Goal: Transaction & Acquisition: Purchase product/service

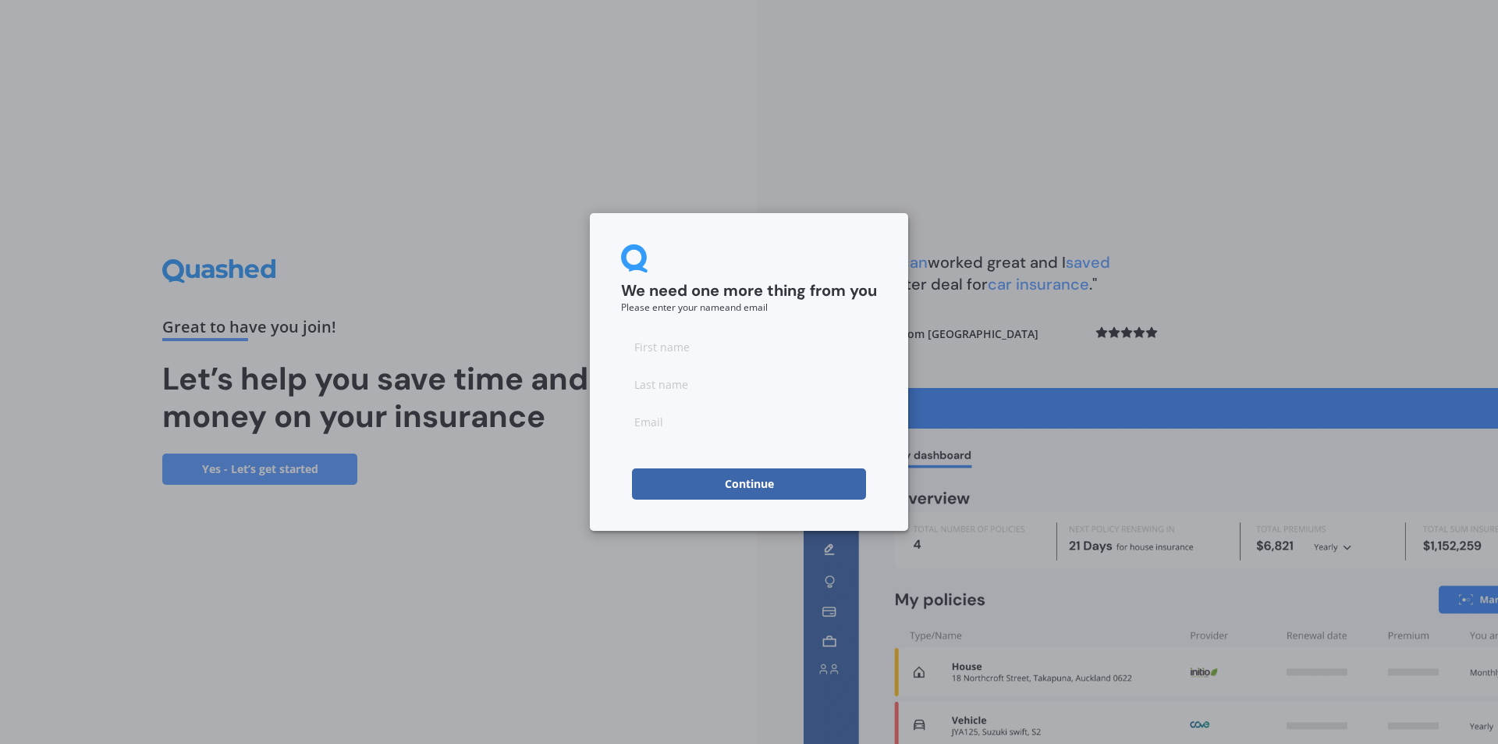
click at [658, 354] on input at bounding box center [749, 346] width 256 height 31
type input "Mags"
type input "Le Roux"
type input "magsleroux1@gmail.com"
click at [741, 483] on button "Continue" at bounding box center [749, 483] width 234 height 31
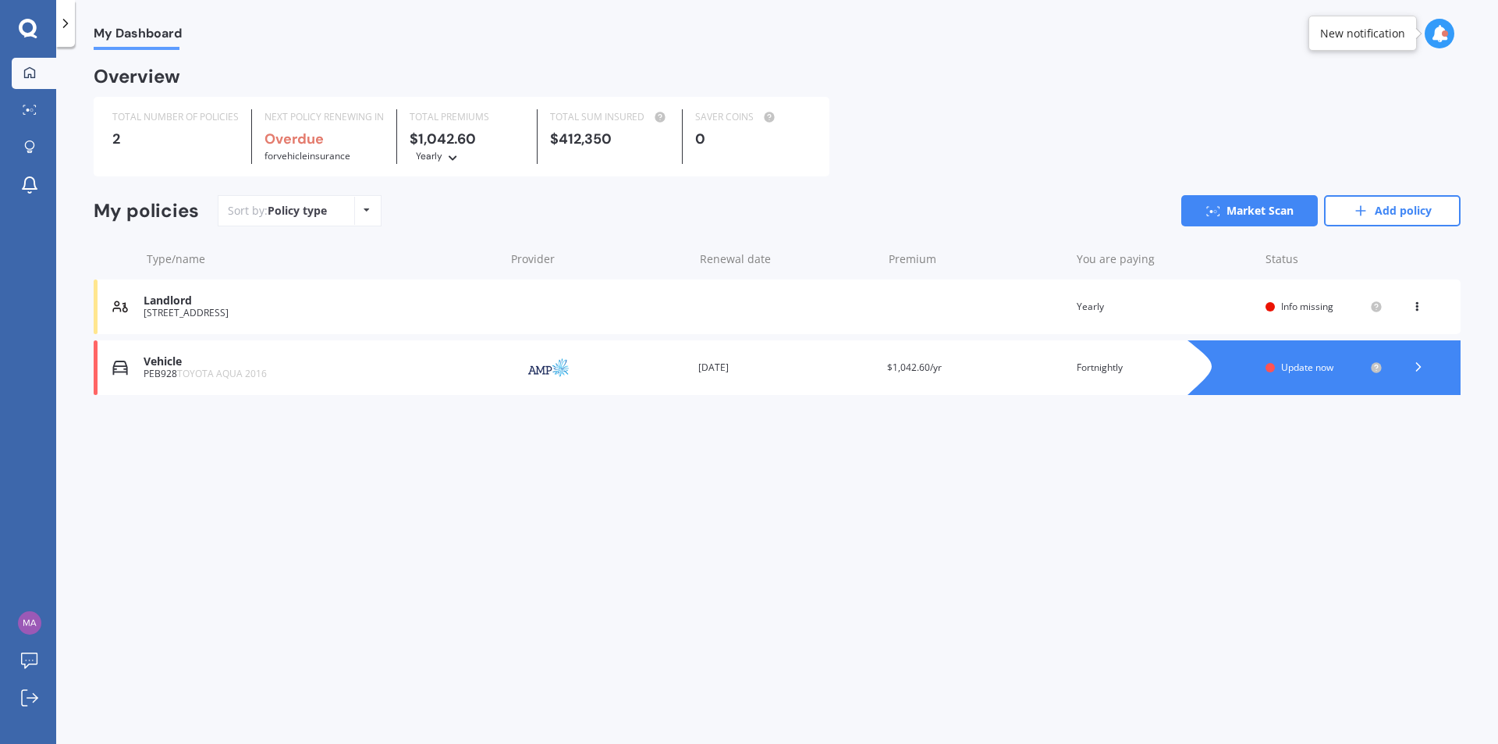
click at [872, 300] on div "Landlord 2/708 Terrace Road, Parkvale, Hastings 4122 Renewal date Premium You a…" at bounding box center [777, 306] width 1367 height 55
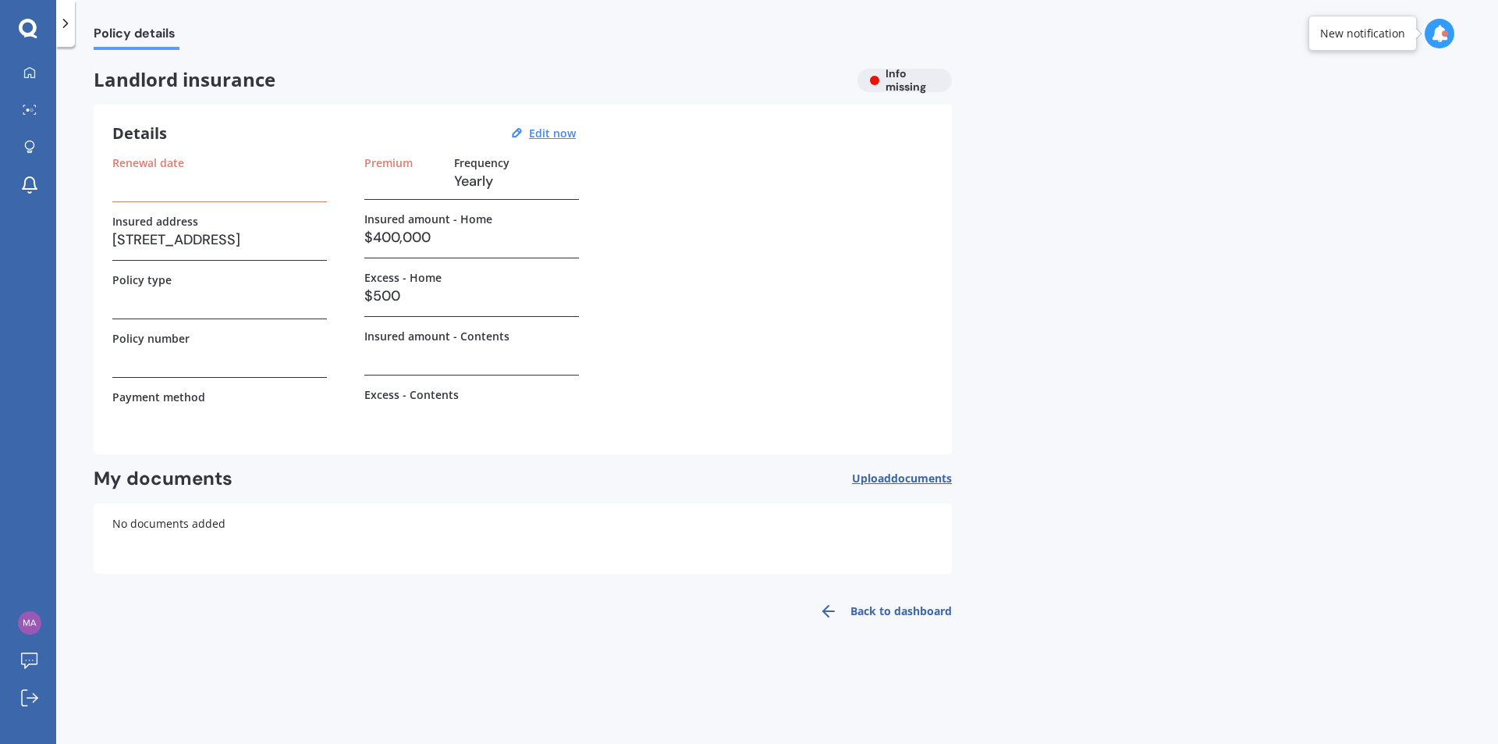
click at [108, 183] on div "Details Edit now Renewal date Insured address 2/708 Terrace Road, Parkvale, Has…" at bounding box center [523, 280] width 858 height 350
click at [139, 184] on h3 at bounding box center [219, 180] width 215 height 23
click at [143, 185] on h3 at bounding box center [219, 180] width 215 height 23
click at [147, 191] on h3 at bounding box center [219, 180] width 215 height 23
click at [432, 190] on h3 at bounding box center [402, 180] width 77 height 23
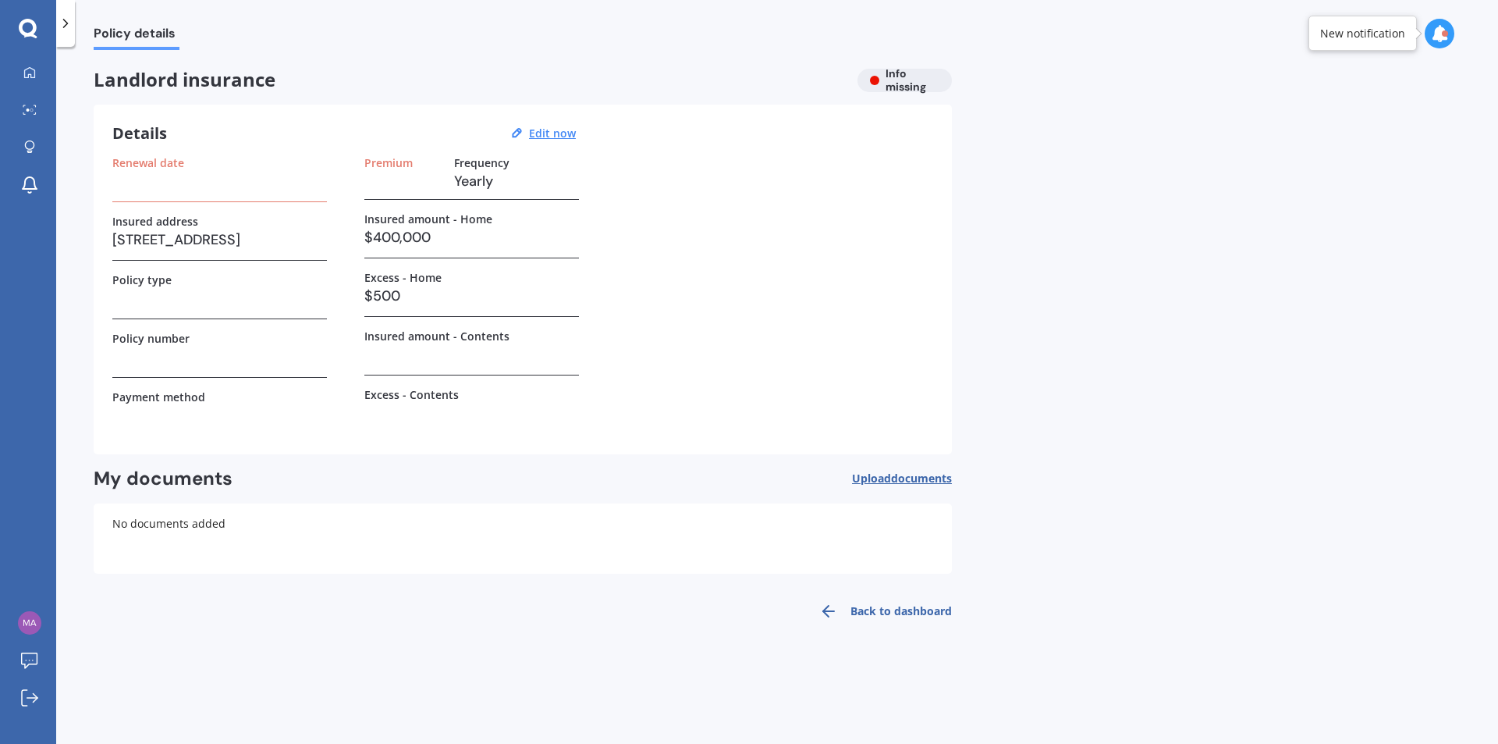
click at [489, 187] on h3 "Yearly" at bounding box center [516, 180] width 125 height 23
click at [876, 601] on link "Back to dashboard" at bounding box center [881, 610] width 142 height 37
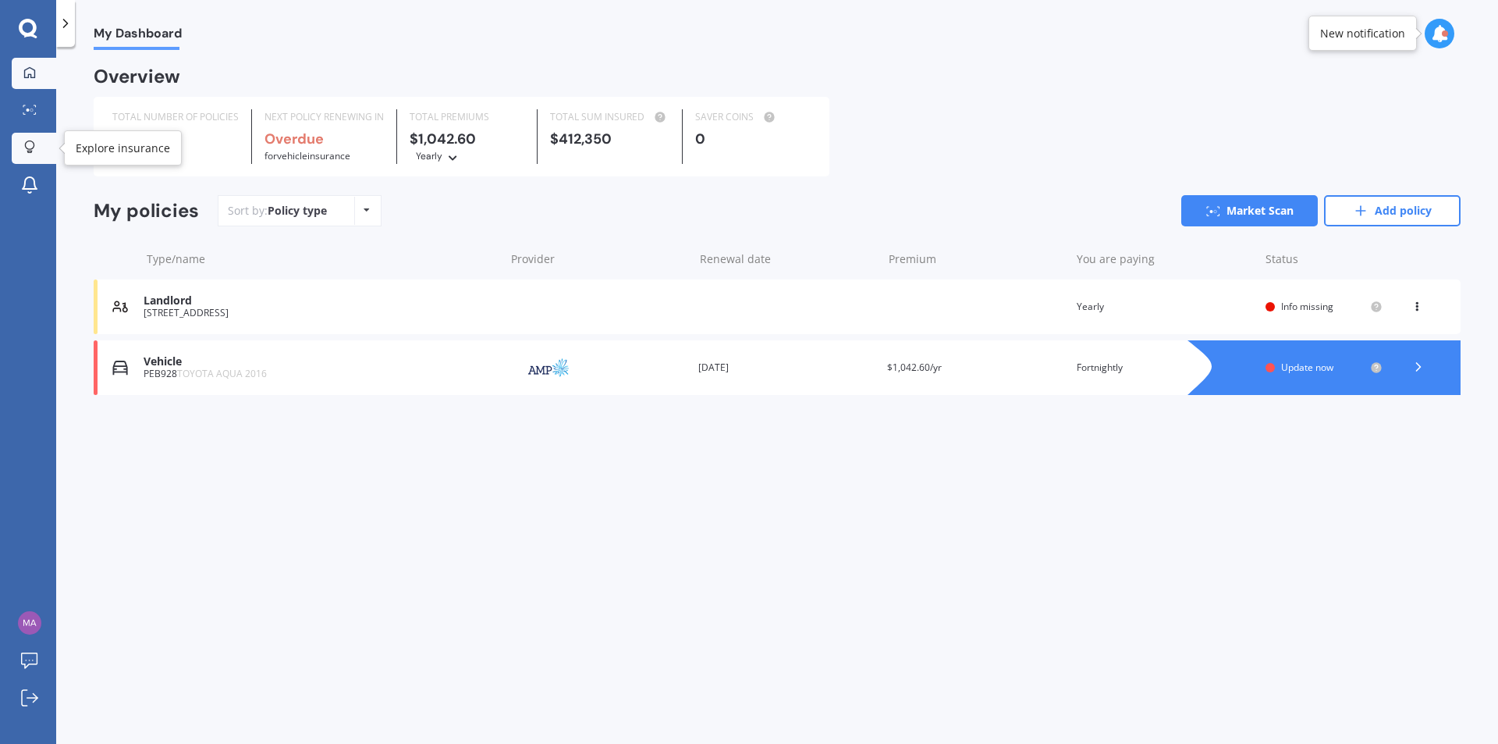
click at [38, 139] on link "Explore insurance" at bounding box center [34, 148] width 44 height 31
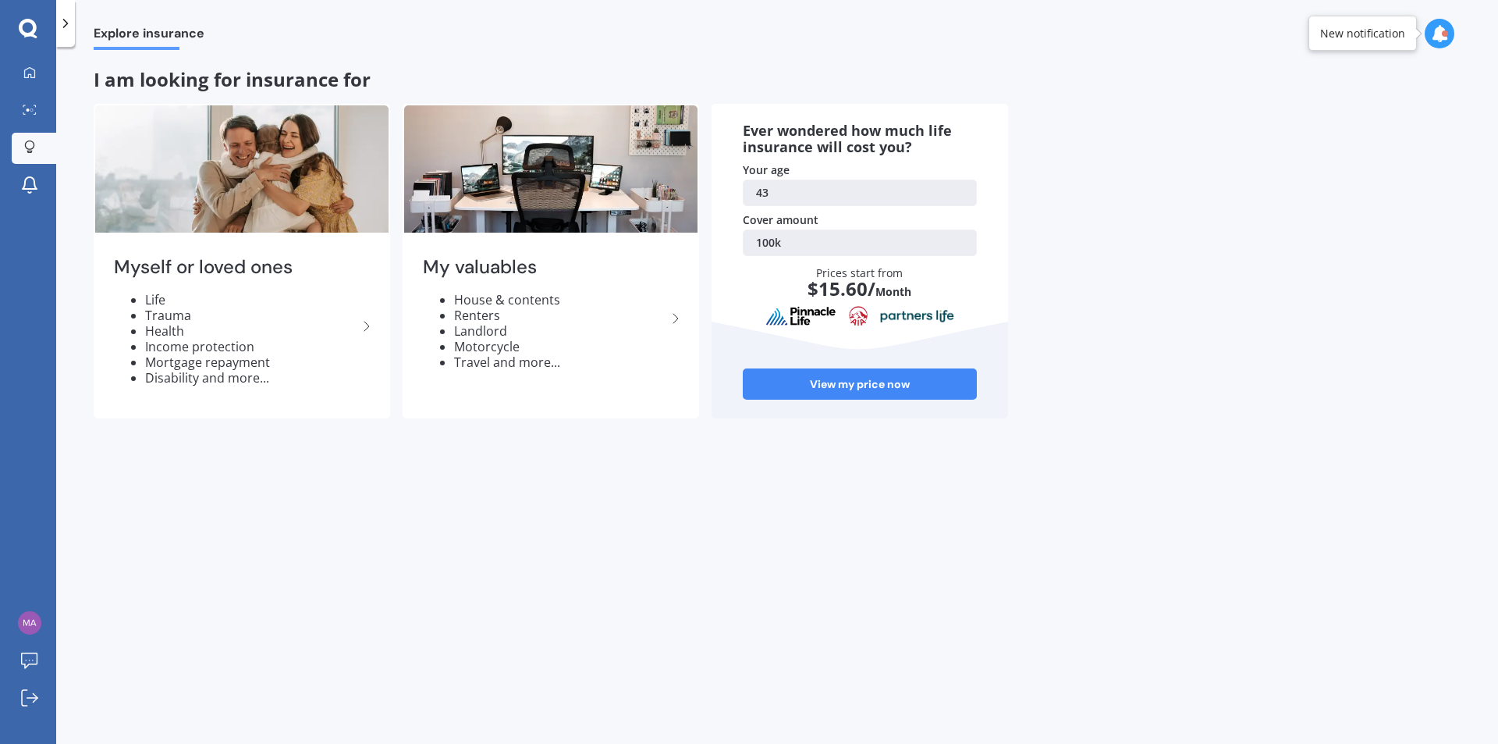
click at [1368, 37] on div "New notification" at bounding box center [1362, 34] width 85 height 16
click at [1439, 35] on icon at bounding box center [1439, 33] width 17 height 17
click at [1331, 116] on div "2/708 Terrace Road, Parkvale, Hastings 4122" at bounding box center [1312, 118] width 85 height 11
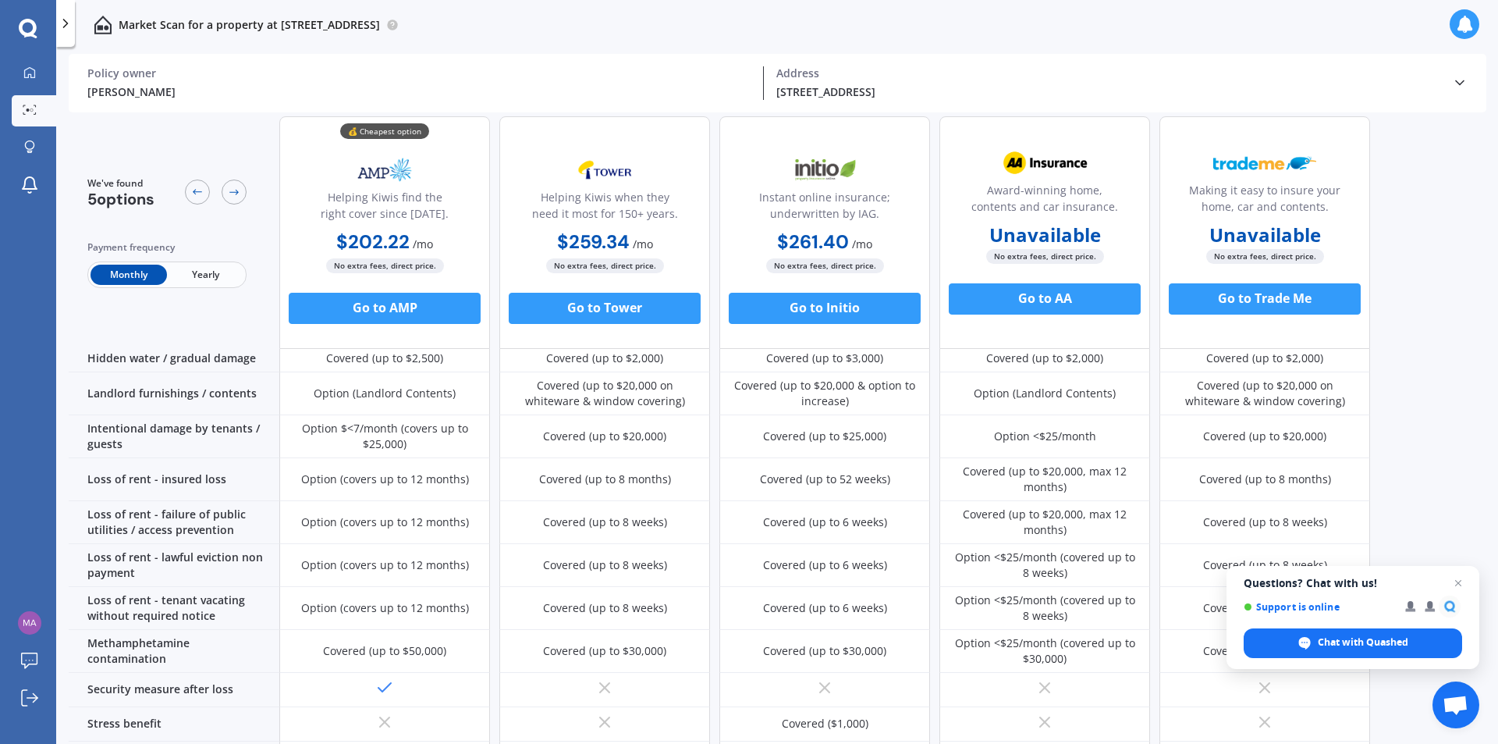
scroll to position [690, 0]
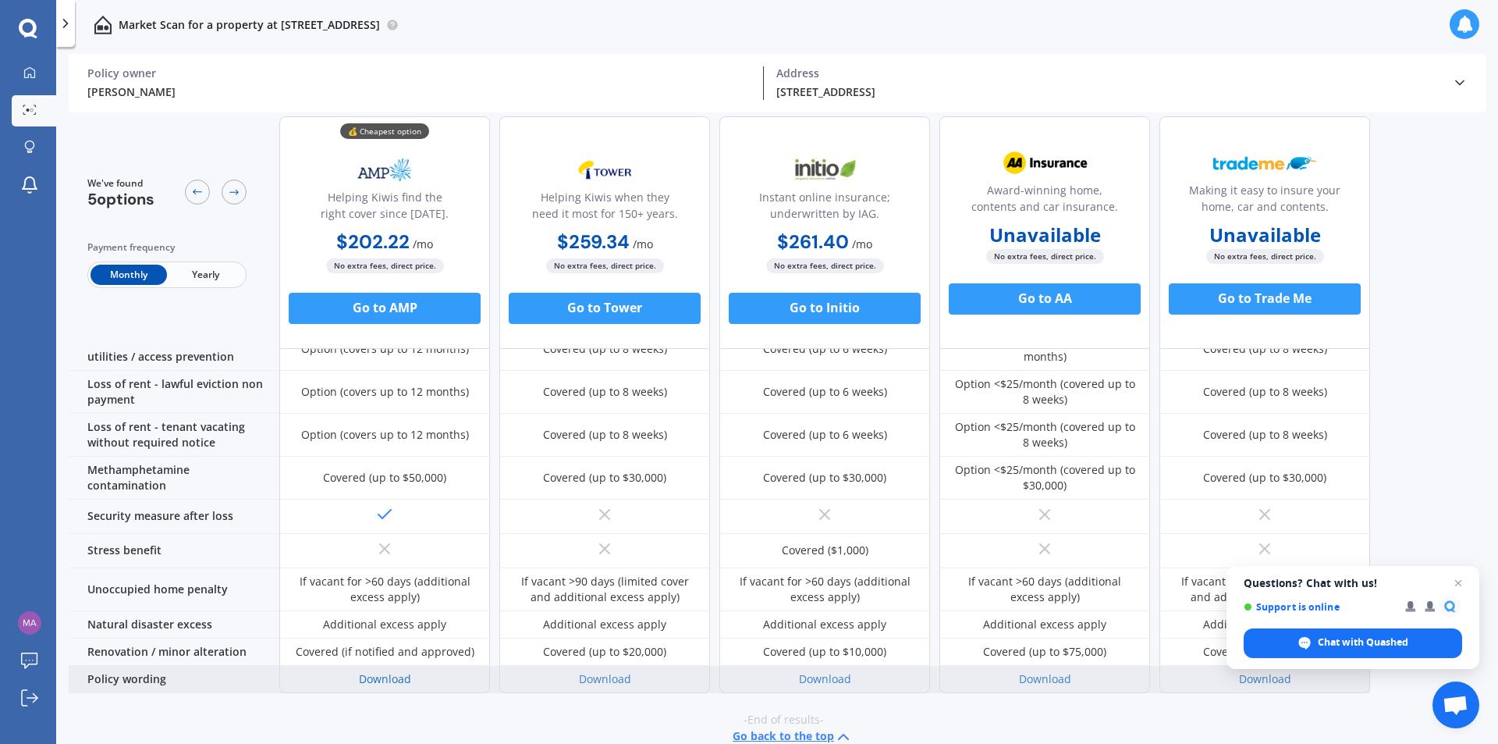
click at [393, 671] on link "Download" at bounding box center [385, 678] width 52 height 15
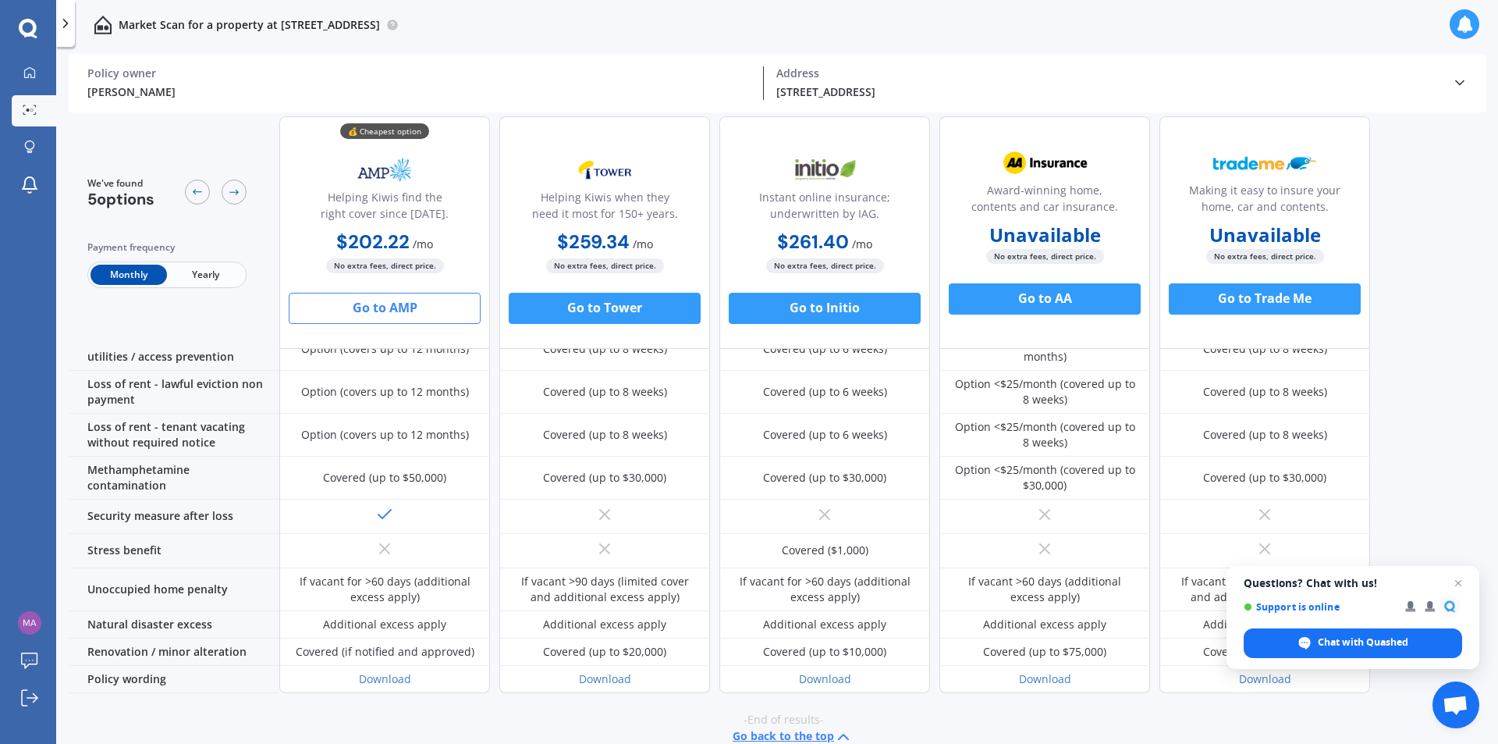
click at [407, 302] on button "Go to AMP" at bounding box center [385, 308] width 192 height 31
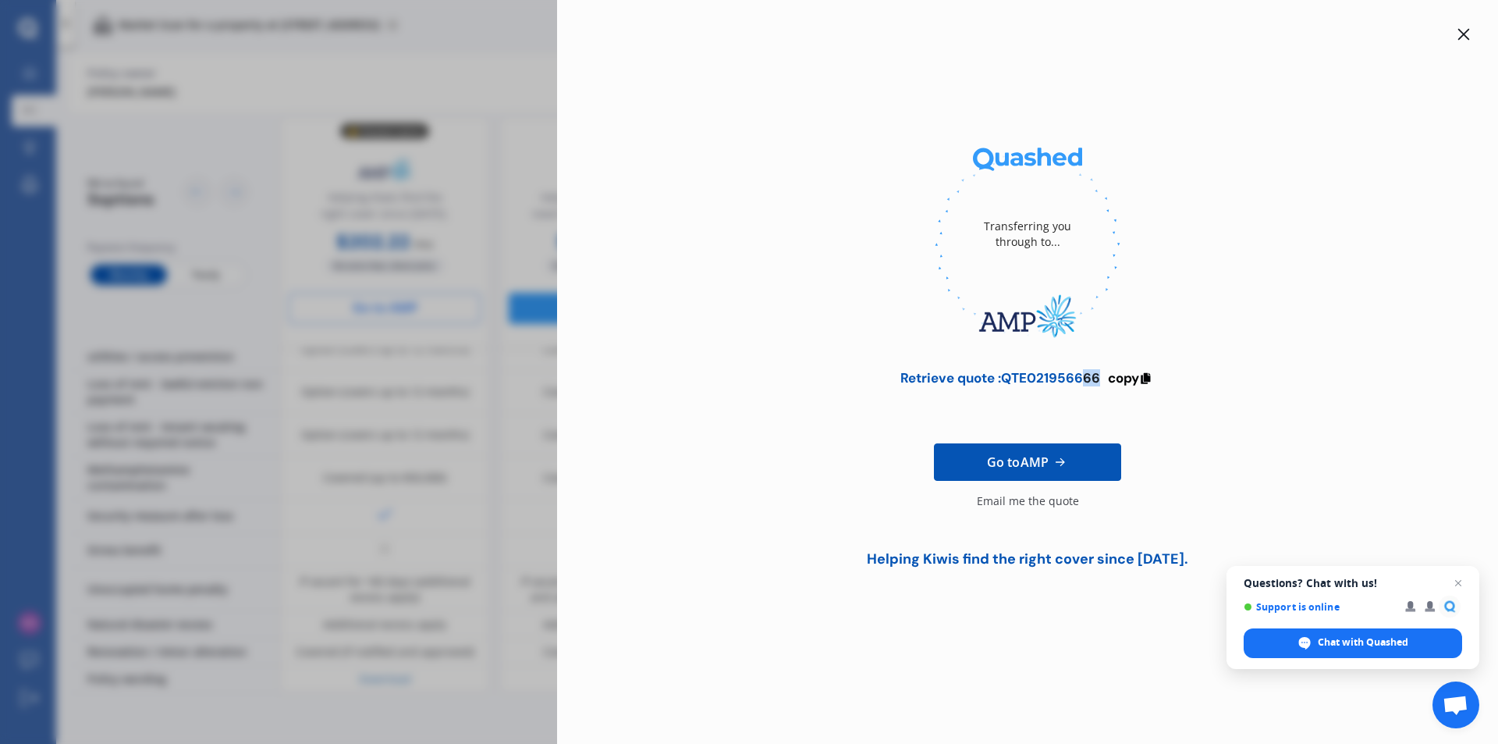
drag, startPoint x: 1103, startPoint y: 378, endPoint x: 1085, endPoint y: 376, distance: 18.9
click at [1085, 376] on div "Retrieve quote : QTE021956666 copy" at bounding box center [1028, 378] width 254 height 16
click at [1123, 376] on span "copy" at bounding box center [1123, 377] width 31 height 17
